Goal: Transaction & Acquisition: Purchase product/service

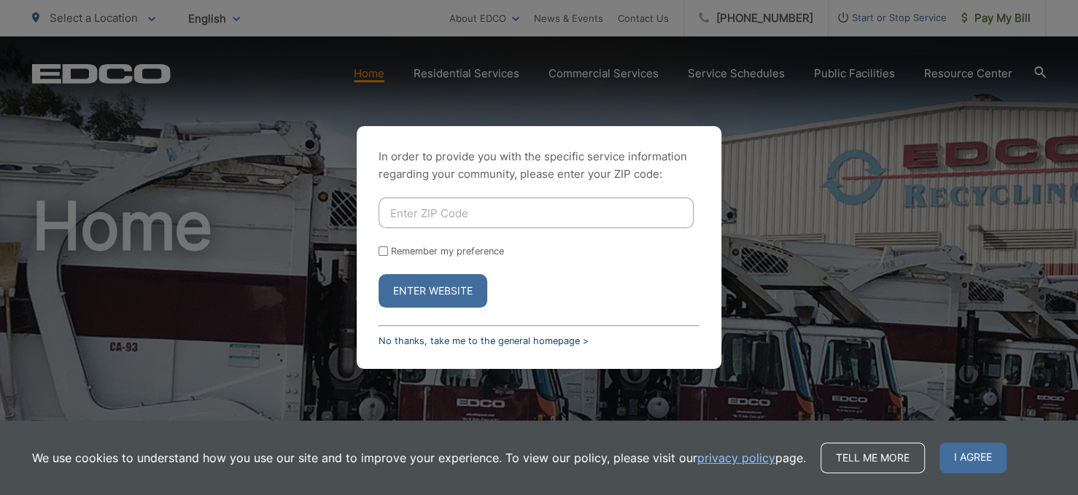
click at [449, 340] on link "No thanks, take me to the general homepage >" at bounding box center [483, 340] width 210 height 11
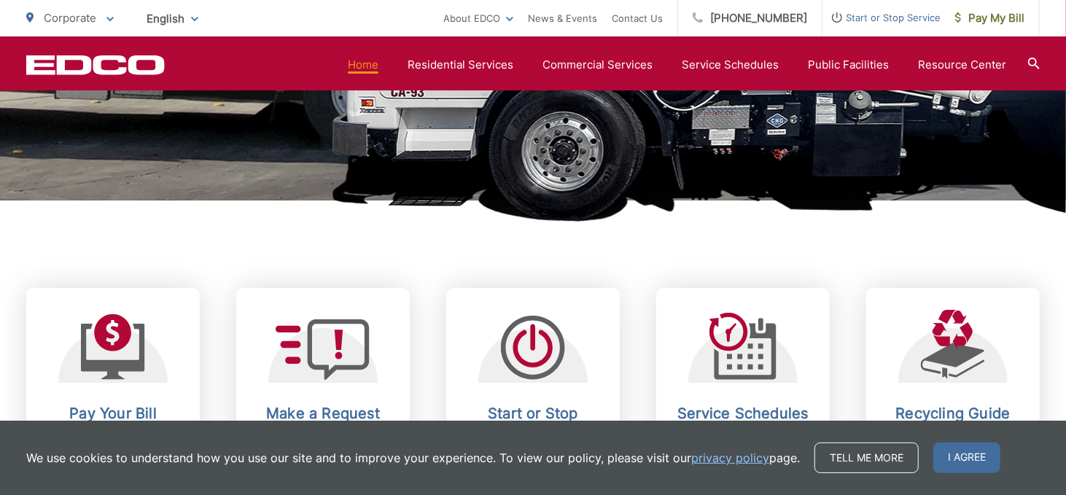
scroll to position [656, 0]
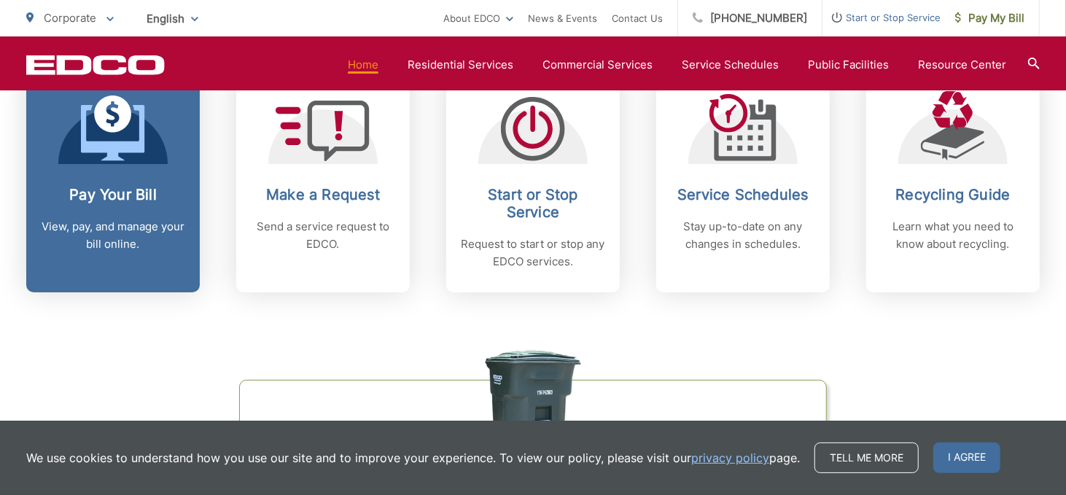
click at [112, 192] on h2 "Pay Your Bill" at bounding box center [113, 194] width 144 height 17
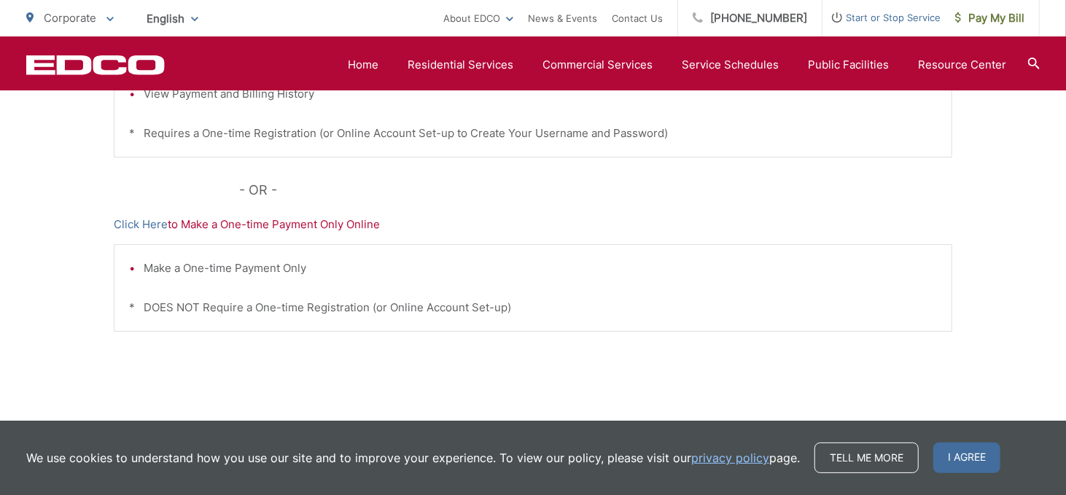
scroll to position [510, 0]
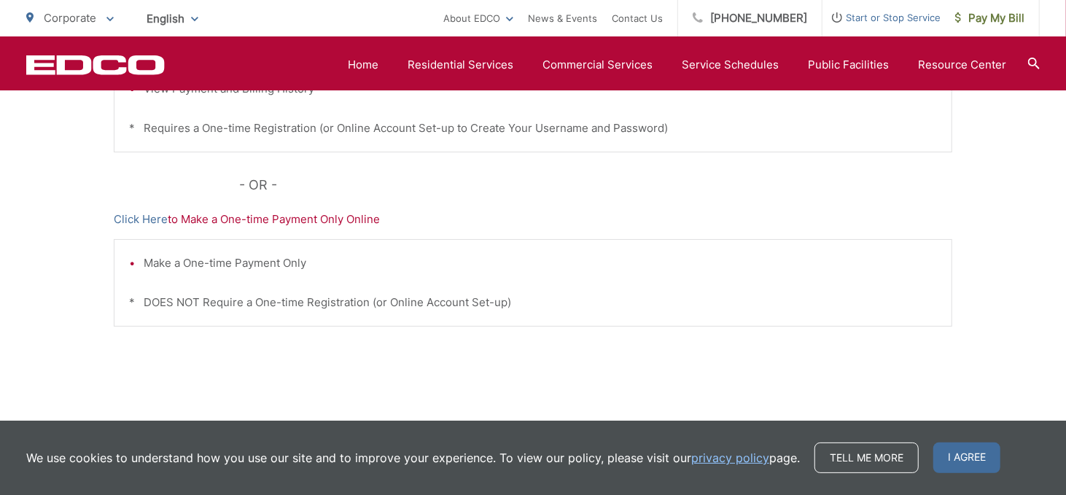
click at [301, 221] on p "Click Here to Make a One-time Payment Only Online" at bounding box center [533, 219] width 838 height 17
click at [121, 218] on link "Click Here" at bounding box center [141, 219] width 54 height 17
